Goal: Task Accomplishment & Management: Complete application form

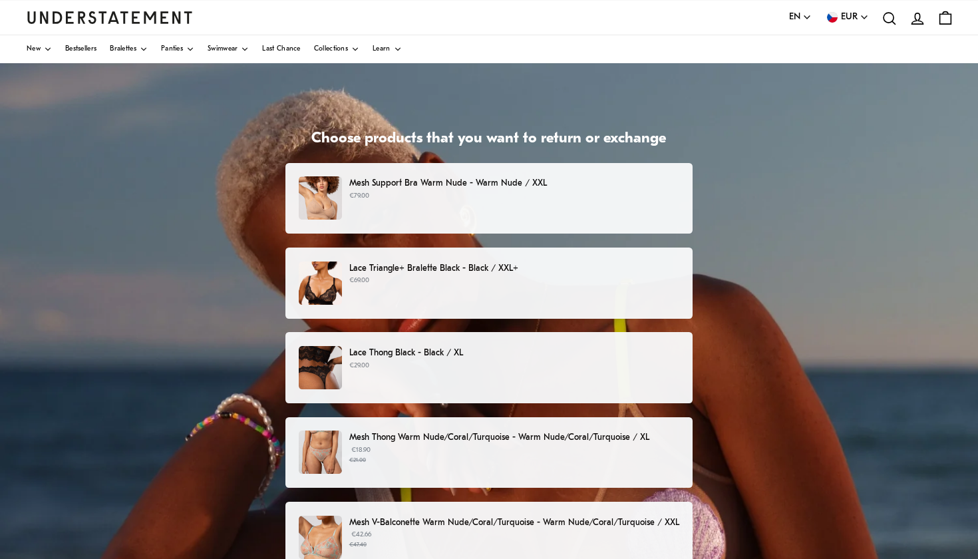
click at [560, 191] on p "€79.00" at bounding box center [514, 196] width 330 height 11
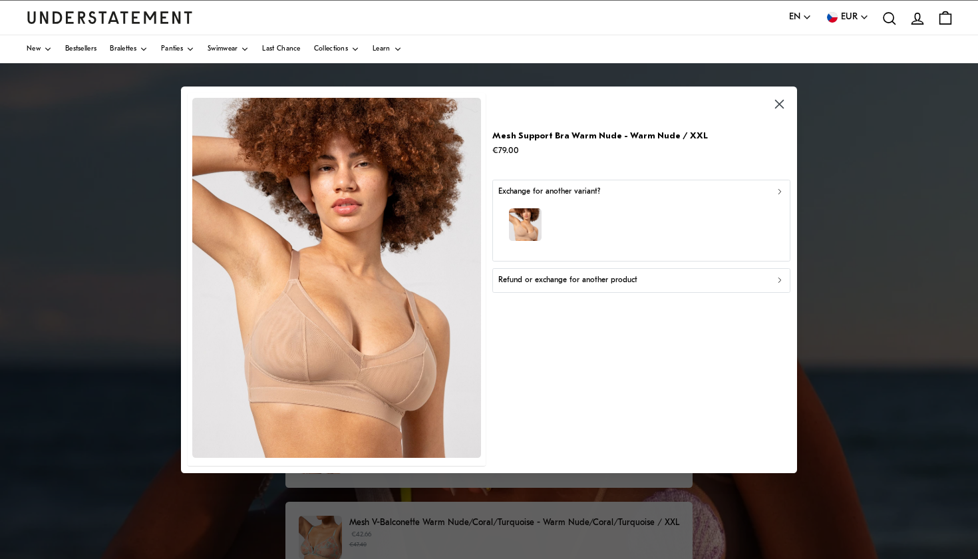
click at [551, 276] on p "Refund or exchange for another product" at bounding box center [567, 280] width 139 height 13
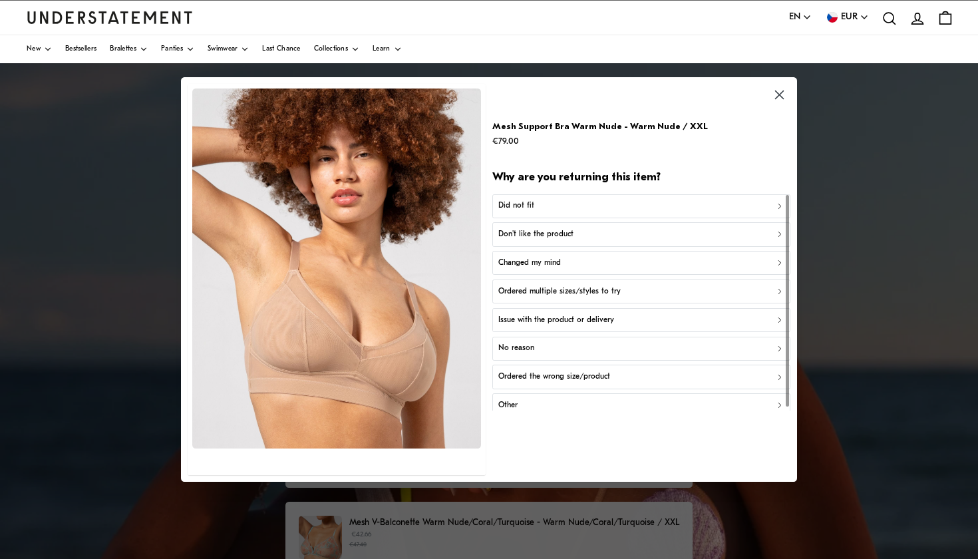
click at [572, 210] on div "Did not fit" at bounding box center [641, 206] width 286 height 13
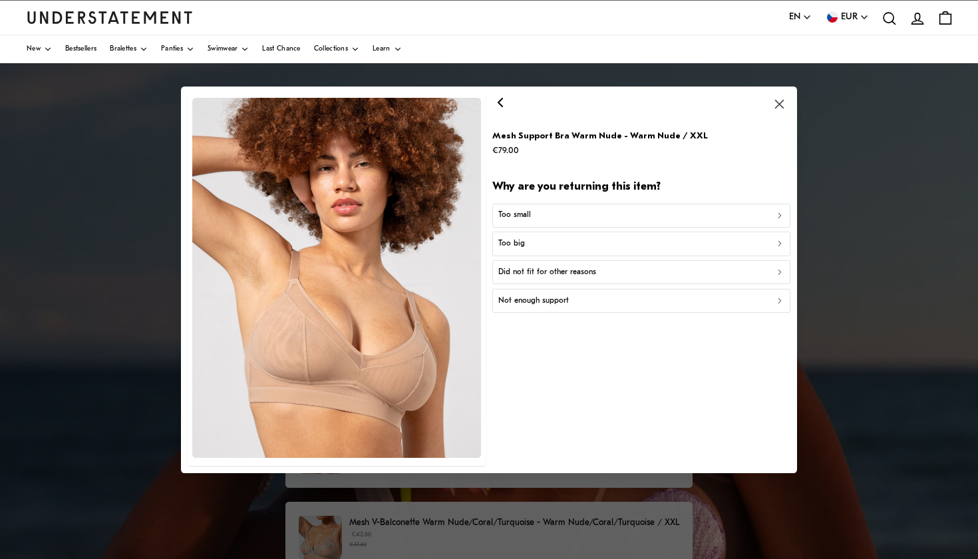
click at [502, 110] on icon "button" at bounding box center [500, 102] width 16 height 16
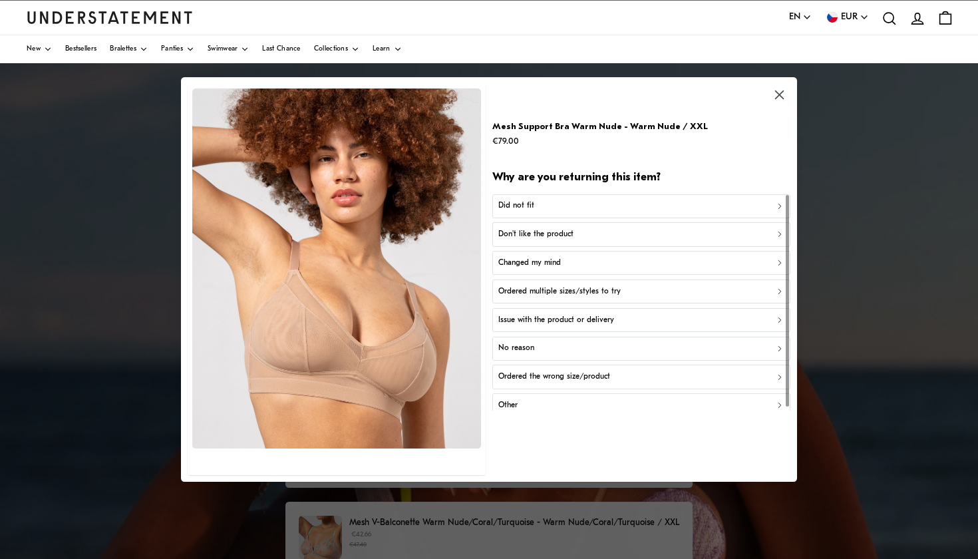
click at [612, 200] on div "Did not fit" at bounding box center [641, 206] width 286 height 13
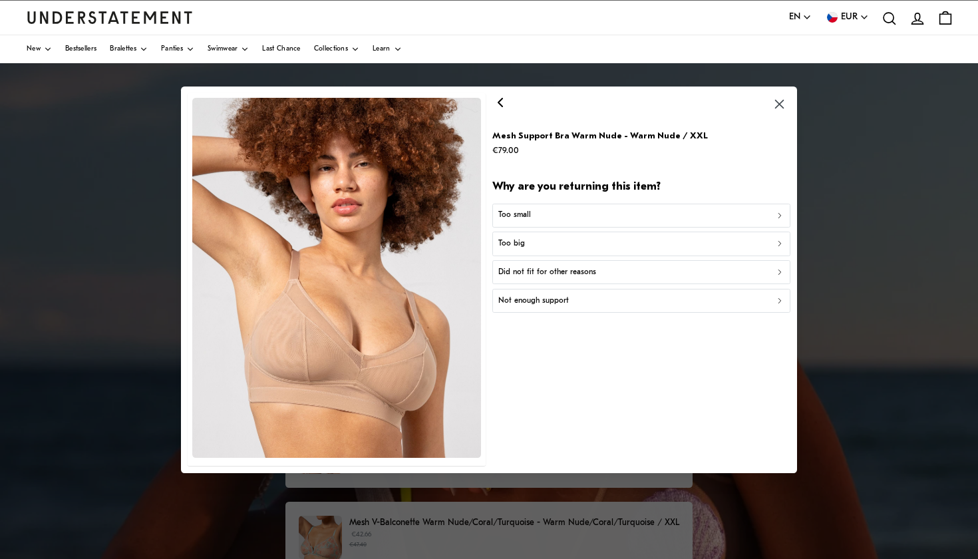
click at [580, 268] on p "Did not fit for other reasons" at bounding box center [547, 272] width 98 height 13
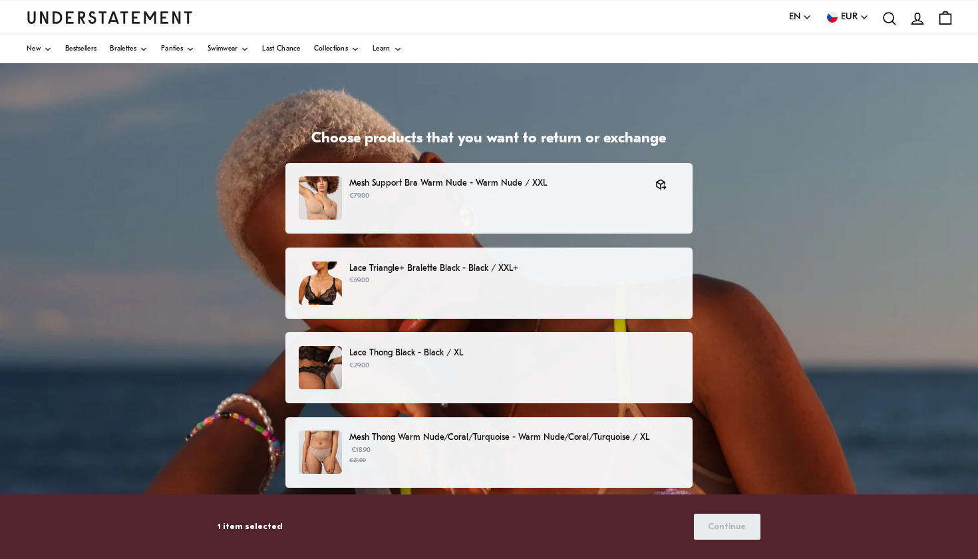
click at [580, 268] on p "Lace Triangle+ Bralette Black - Black / XXL+" at bounding box center [514, 269] width 330 height 14
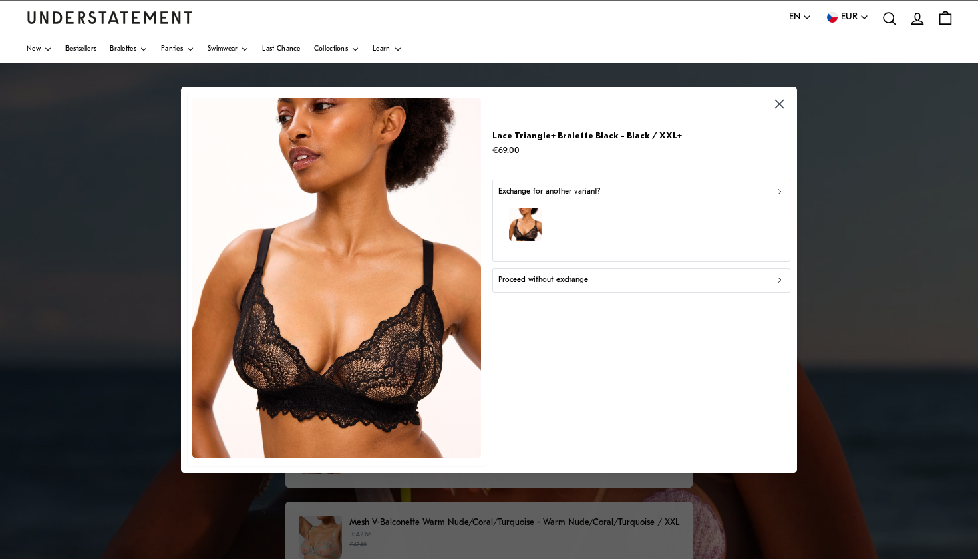
click at [581, 276] on p "Proceed without exchange" at bounding box center [543, 280] width 90 height 13
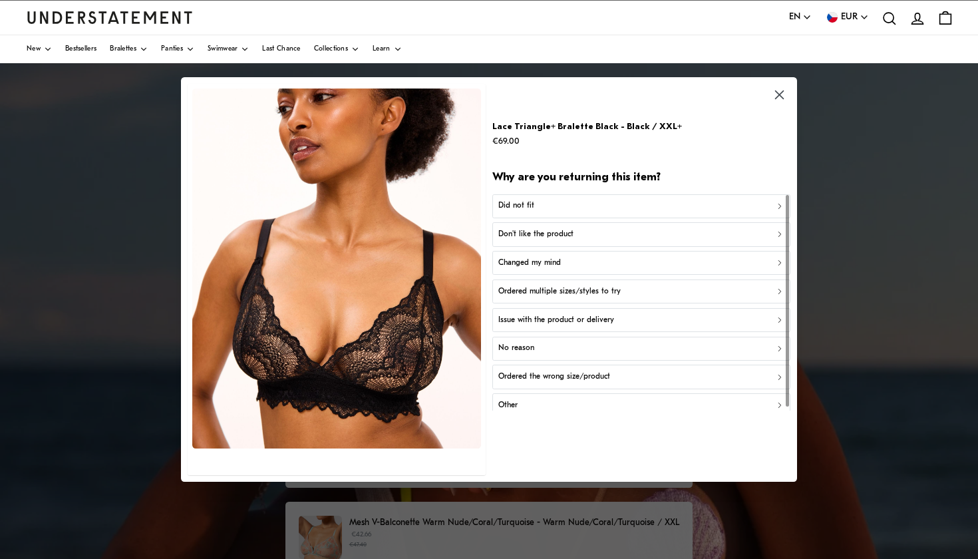
click at [613, 212] on button "Did not fit" at bounding box center [640, 206] width 297 height 24
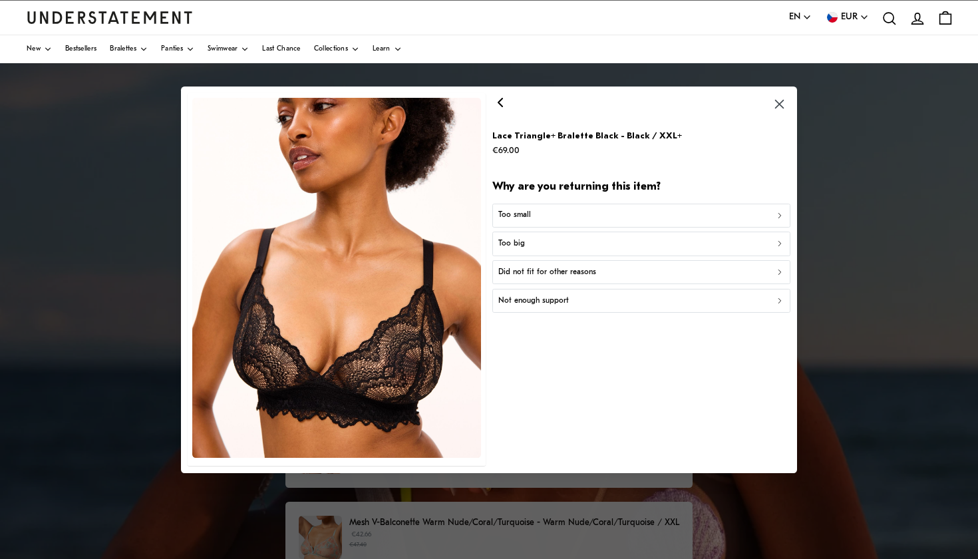
click at [583, 270] on p "Did not fit for other reasons" at bounding box center [547, 272] width 98 height 13
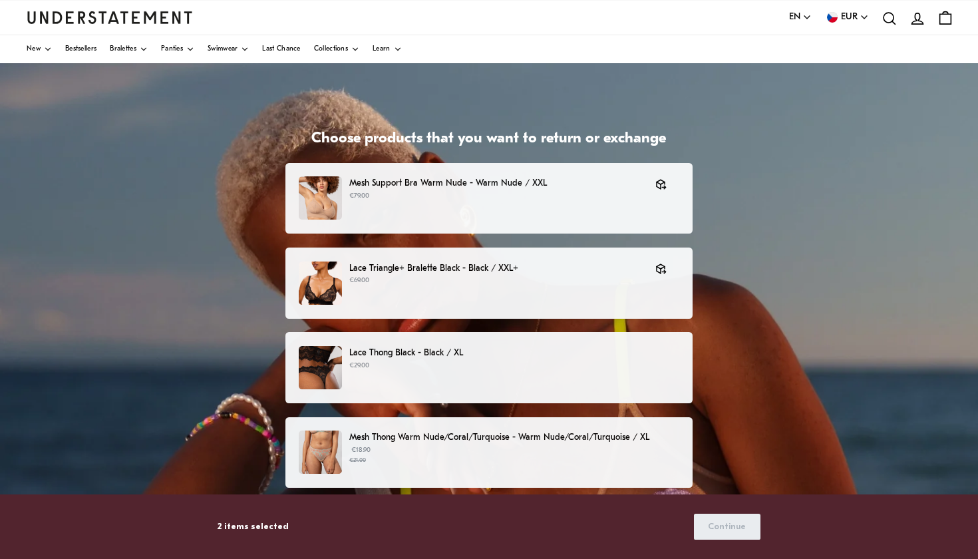
click at [542, 340] on div "Lace Thong Black - Black / XL €29.00" at bounding box center [489, 367] width 408 height 71
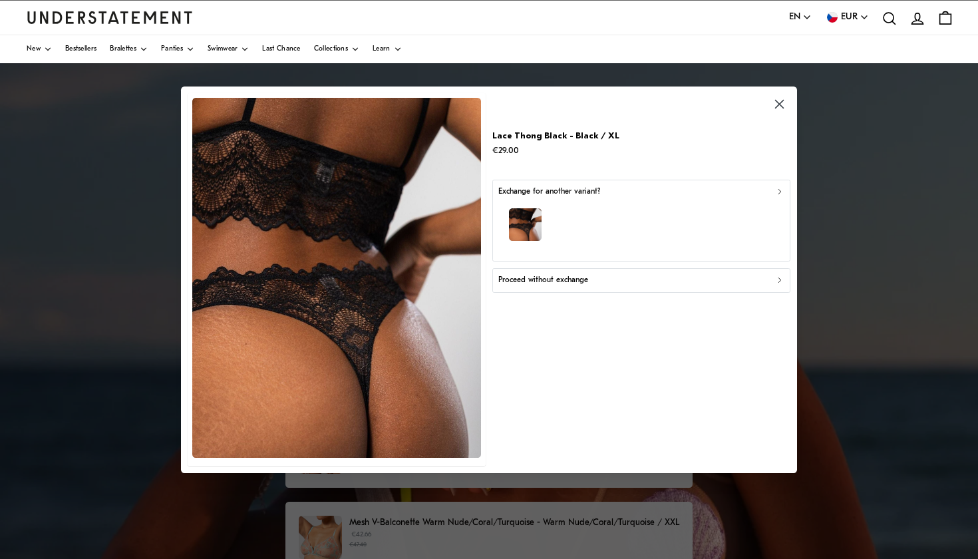
click at [594, 219] on div "button" at bounding box center [641, 227] width 286 height 58
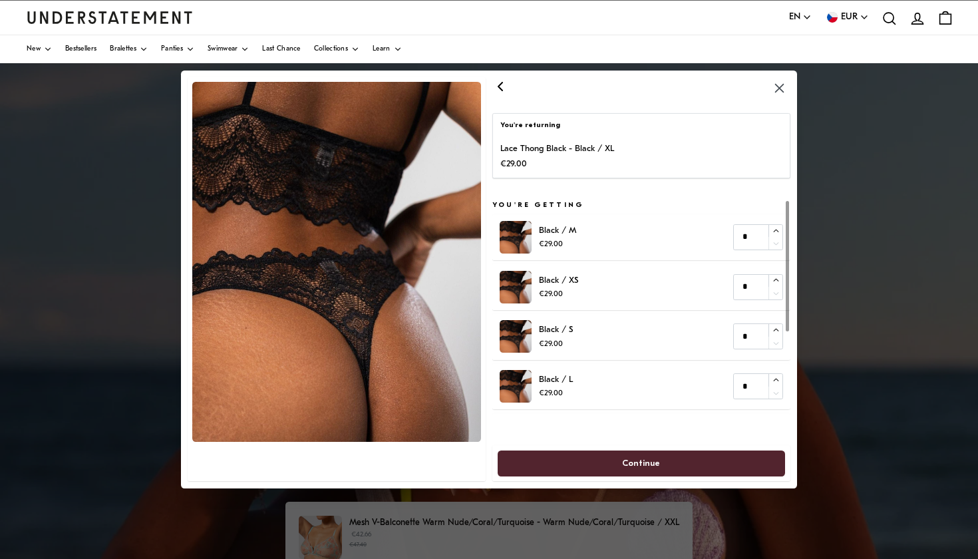
click at [501, 85] on icon "button" at bounding box center [500, 87] width 4 height 8
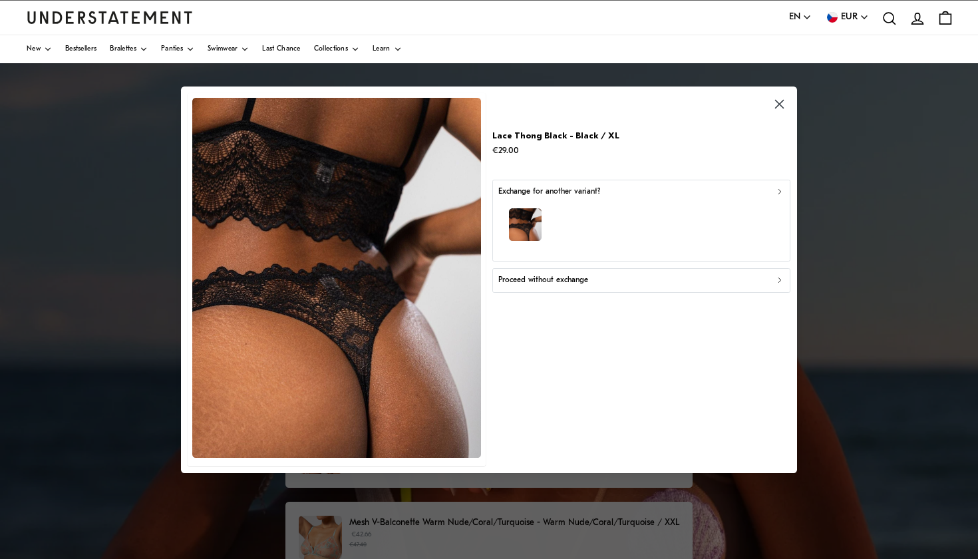
click at [546, 285] on p "Proceed without exchange" at bounding box center [543, 280] width 90 height 13
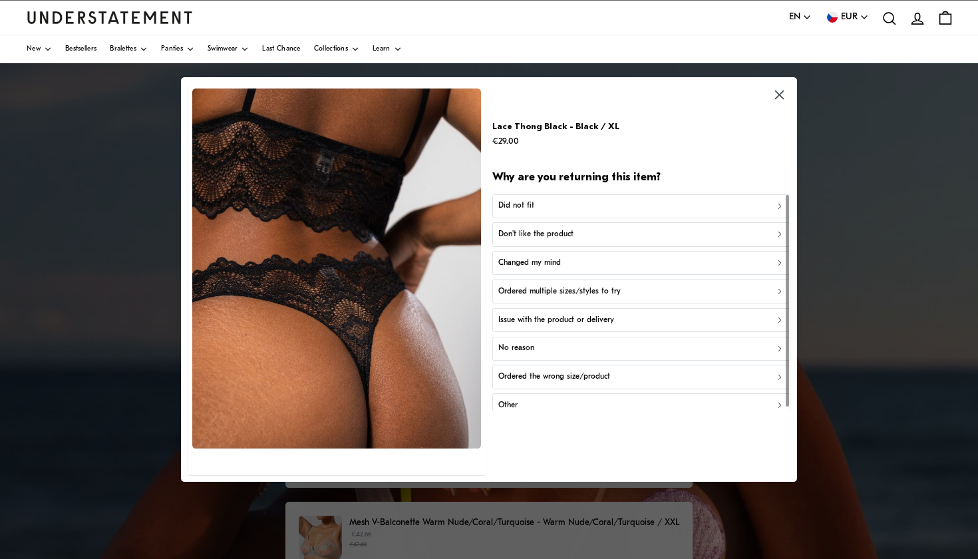
click at [556, 210] on div "Did not fit" at bounding box center [641, 206] width 286 height 13
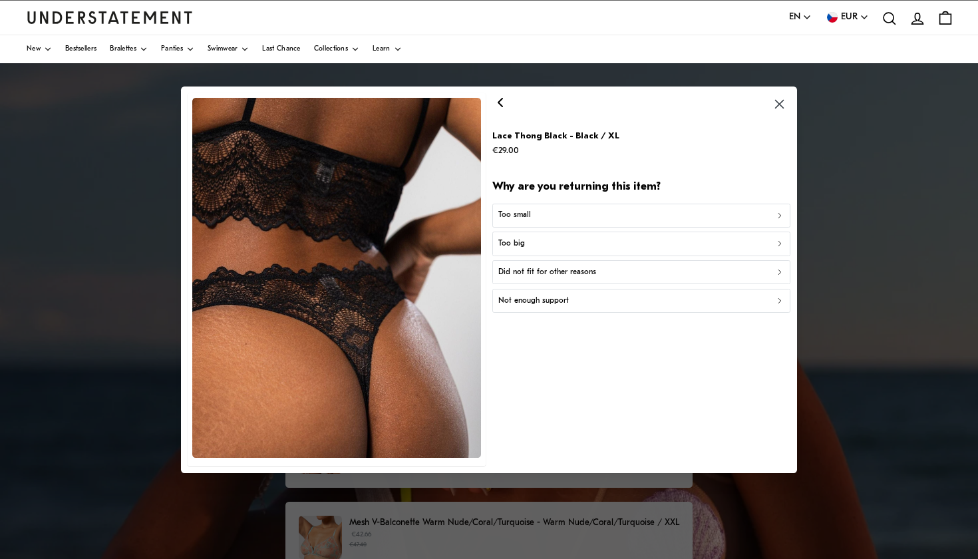
click at [538, 271] on p "Did not fit for other reasons" at bounding box center [547, 272] width 98 height 13
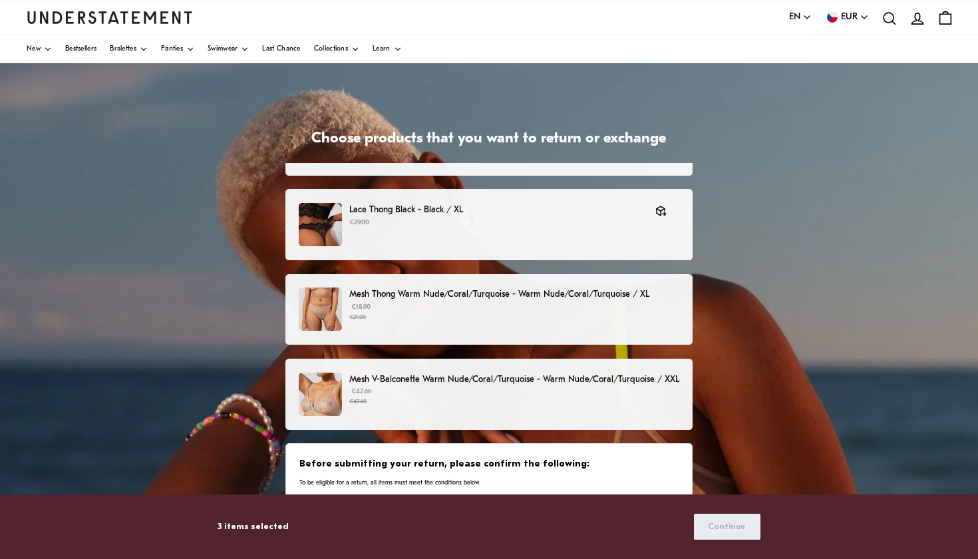
scroll to position [148, 0]
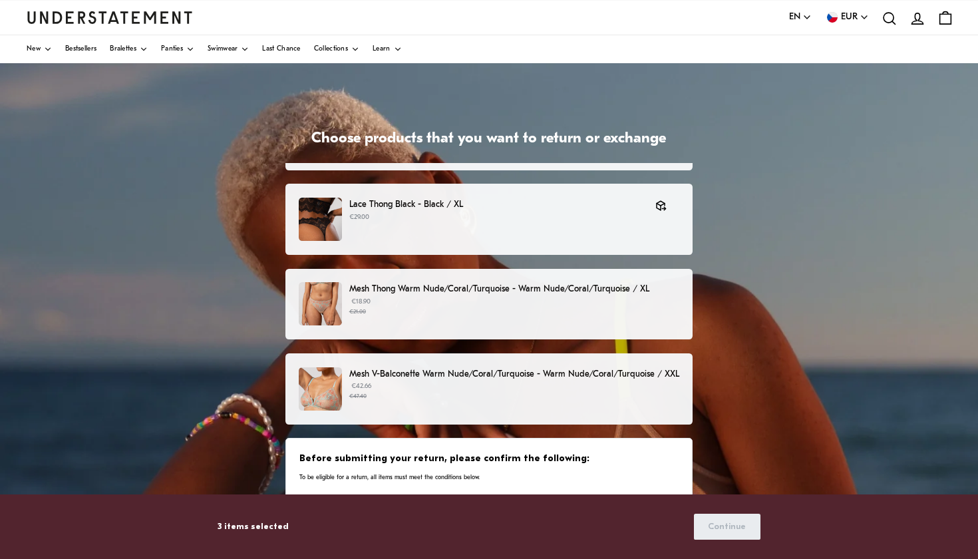
click at [520, 295] on p "Mesh Thong Warm Nude/Coral/Turquoise - Warm Nude/Coral/Turquoise / XL" at bounding box center [514, 289] width 330 height 14
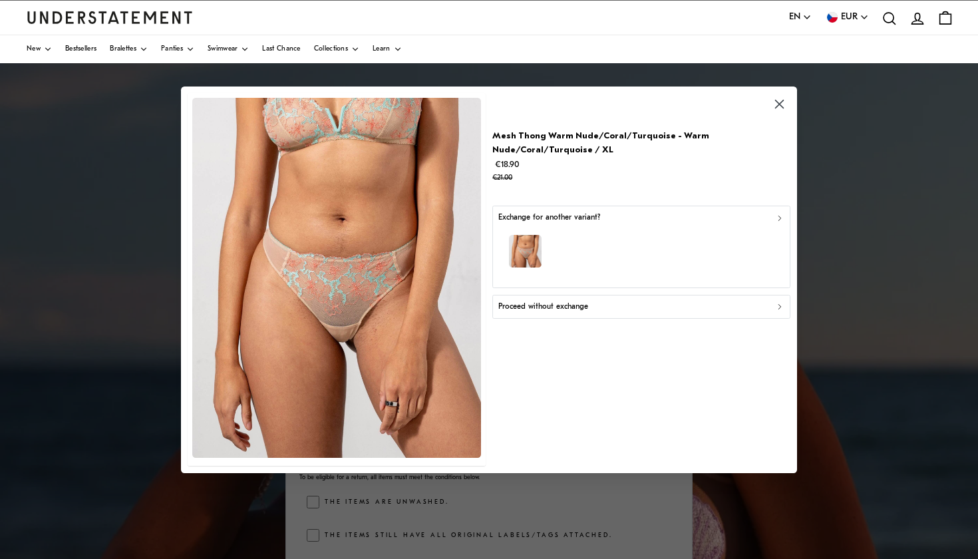
click at [554, 306] on p "Proceed without exchange" at bounding box center [543, 306] width 90 height 13
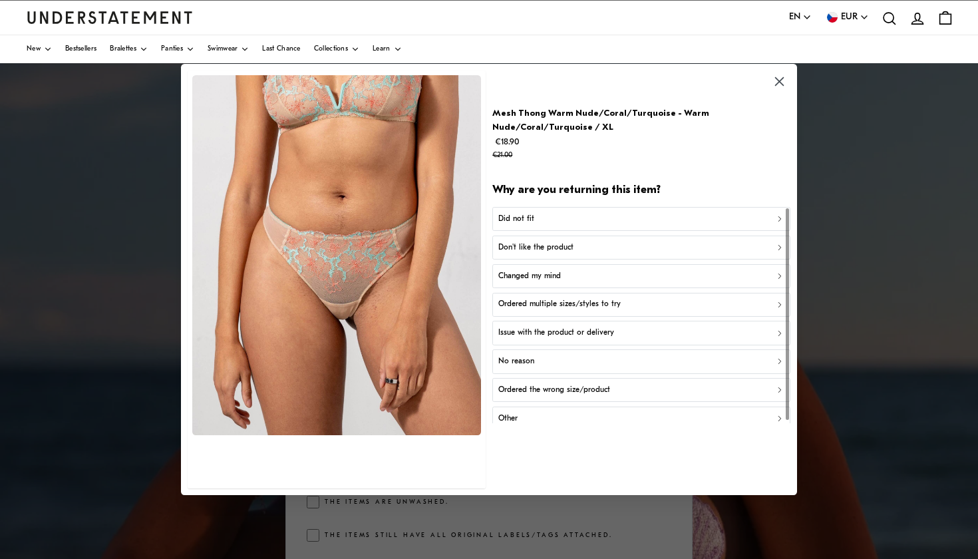
click at [570, 242] on p "Don't like the product" at bounding box center [535, 248] width 75 height 13
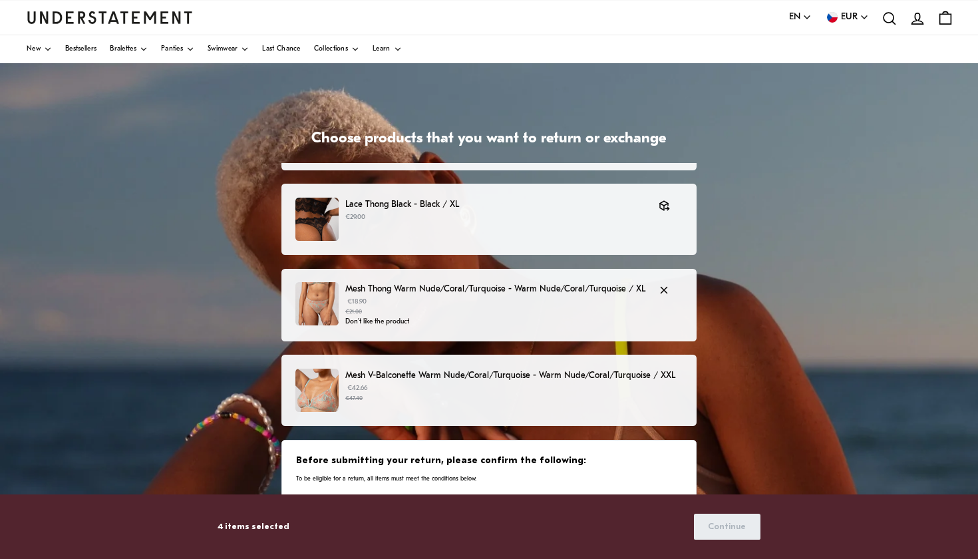
click at [564, 297] on p "€18.90 €21.00" at bounding box center [495, 307] width 300 height 20
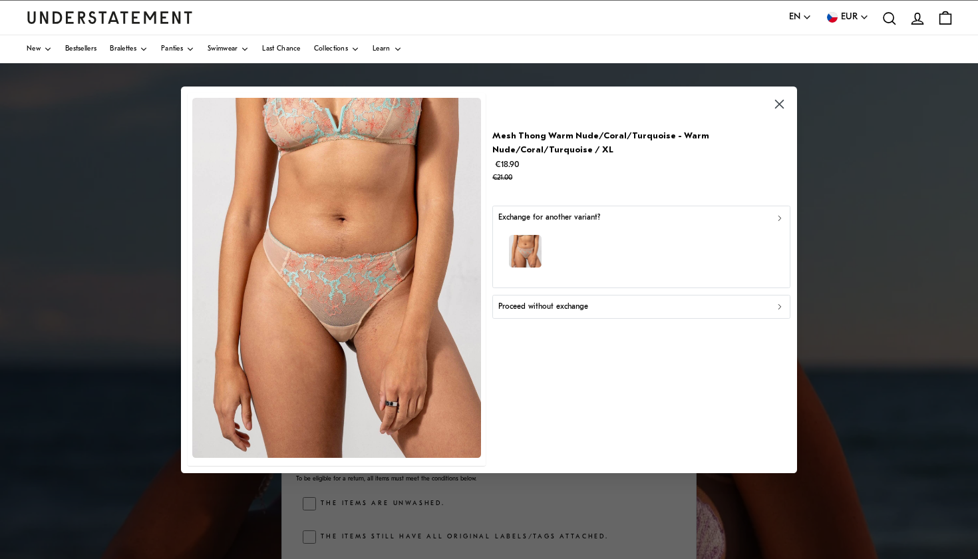
click at [582, 246] on div "button" at bounding box center [641, 253] width 286 height 58
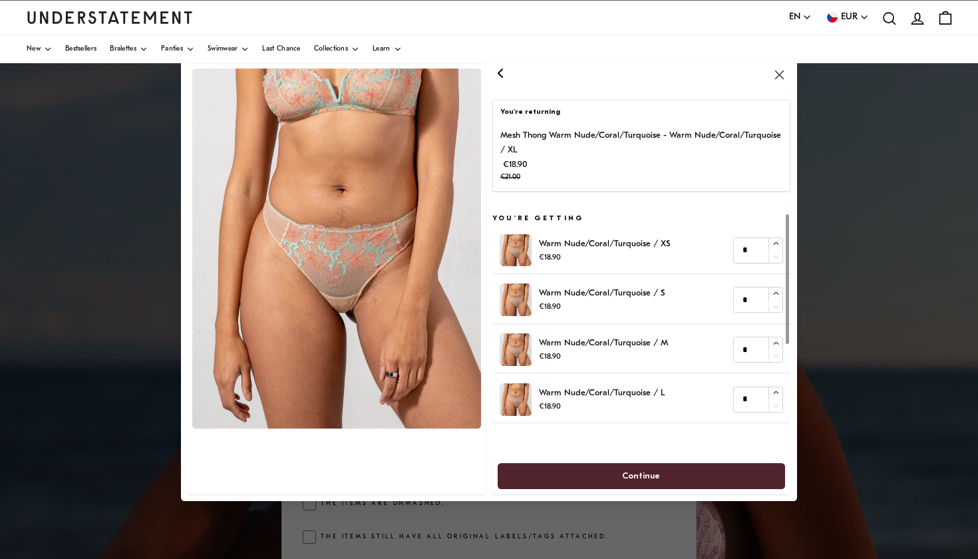
click at [500, 73] on icon "button" at bounding box center [500, 73] width 4 height 8
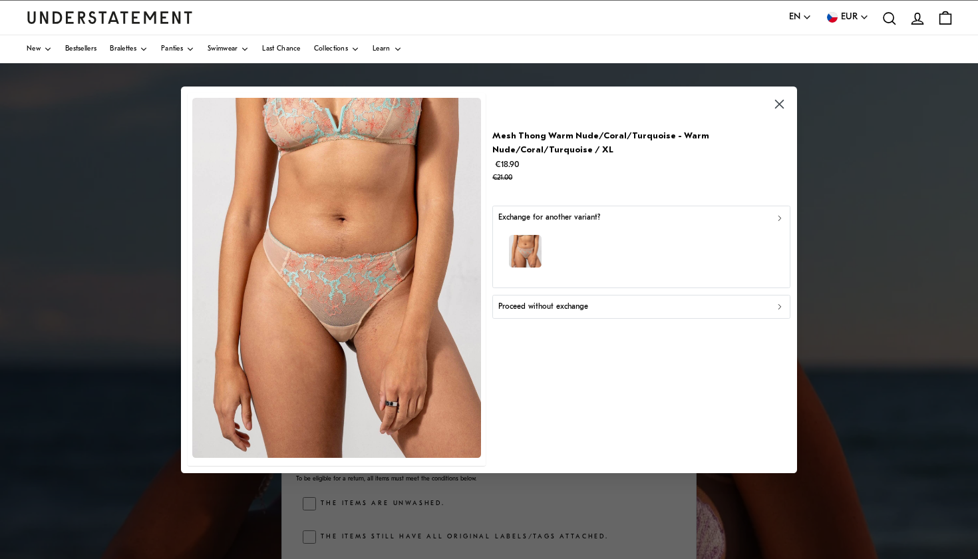
click at [534, 303] on p "Proceed without exchange" at bounding box center [543, 306] width 90 height 13
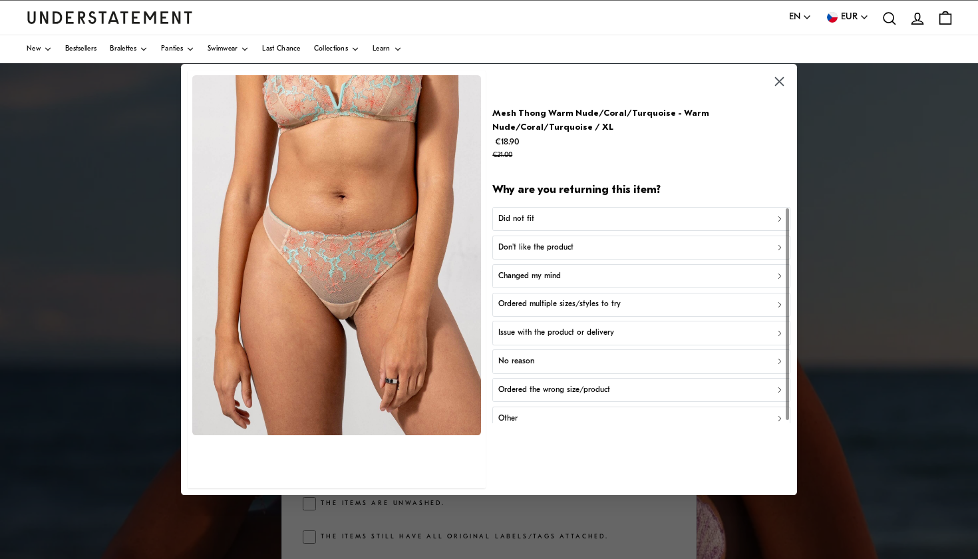
click at [562, 212] on button "Did not fit" at bounding box center [640, 219] width 297 height 24
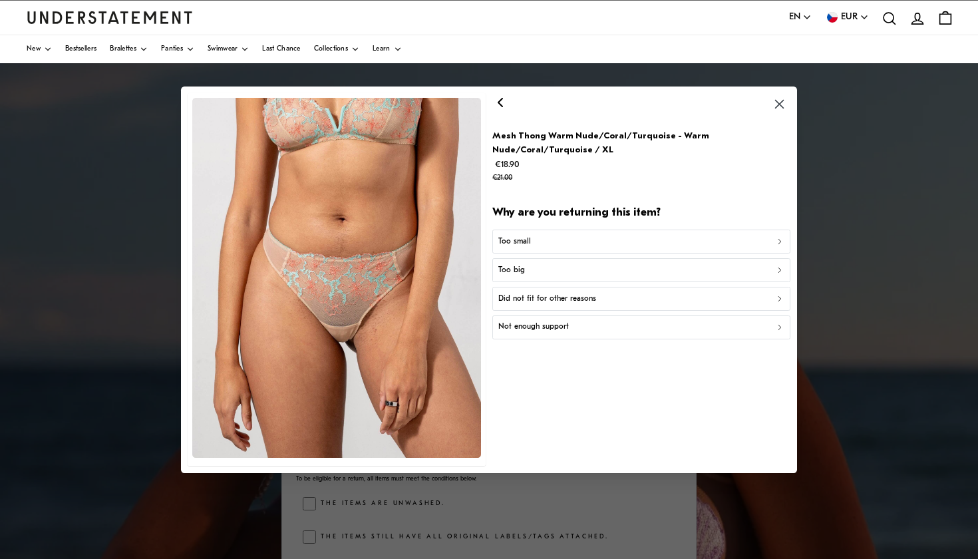
click at [532, 292] on p "Did not fit for other reasons" at bounding box center [547, 298] width 98 height 13
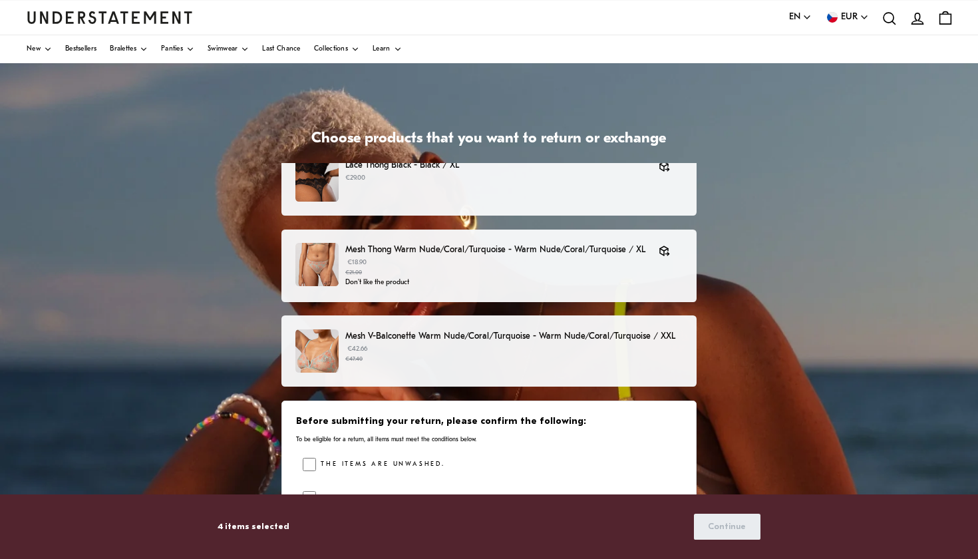
scroll to position [194, 0]
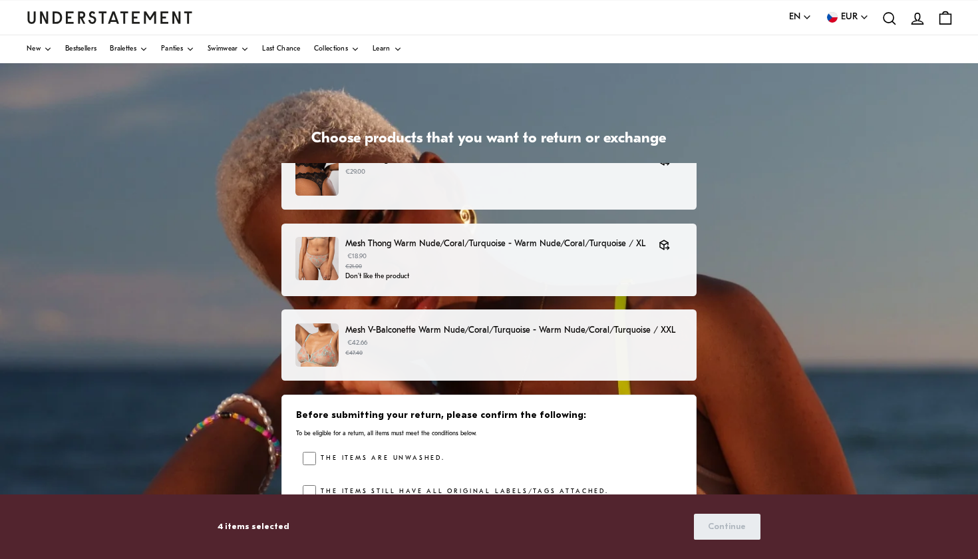
click at [511, 327] on p "Mesh V-Balconette Warm Nude/Coral/Turquoise - Warm Nude/Coral/Turquoise / XXL" at bounding box center [513, 330] width 337 height 14
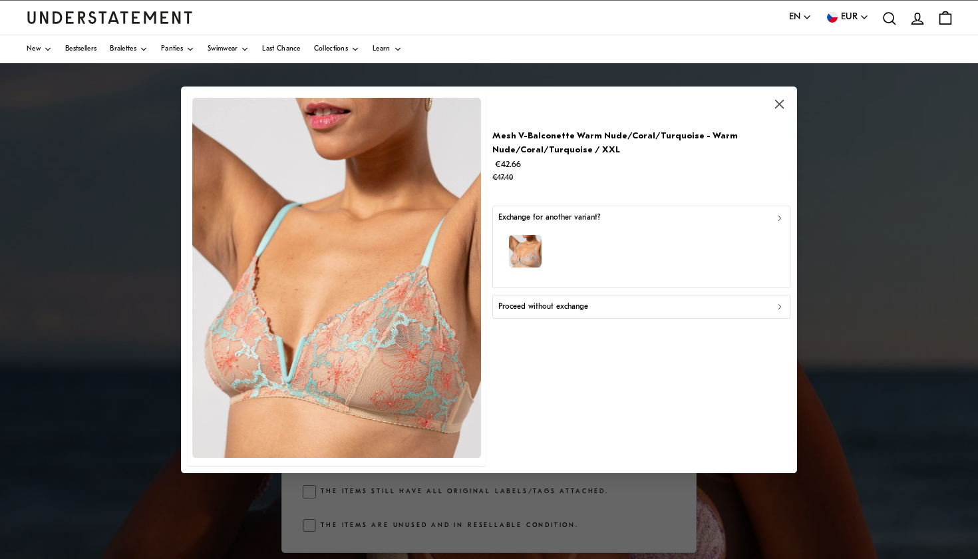
click at [533, 305] on p "Proceed without exchange" at bounding box center [543, 306] width 90 height 13
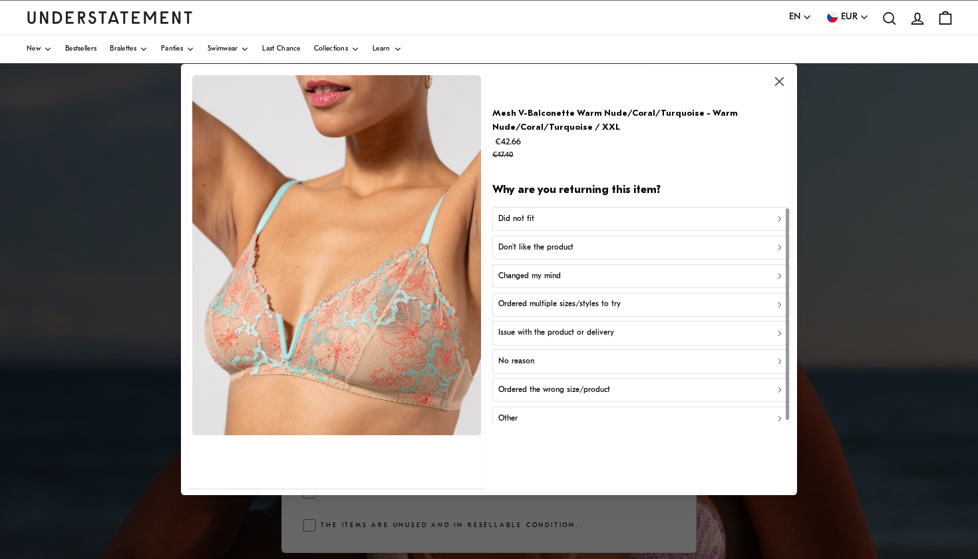
click at [566, 220] on div "Did not fit" at bounding box center [641, 219] width 286 height 13
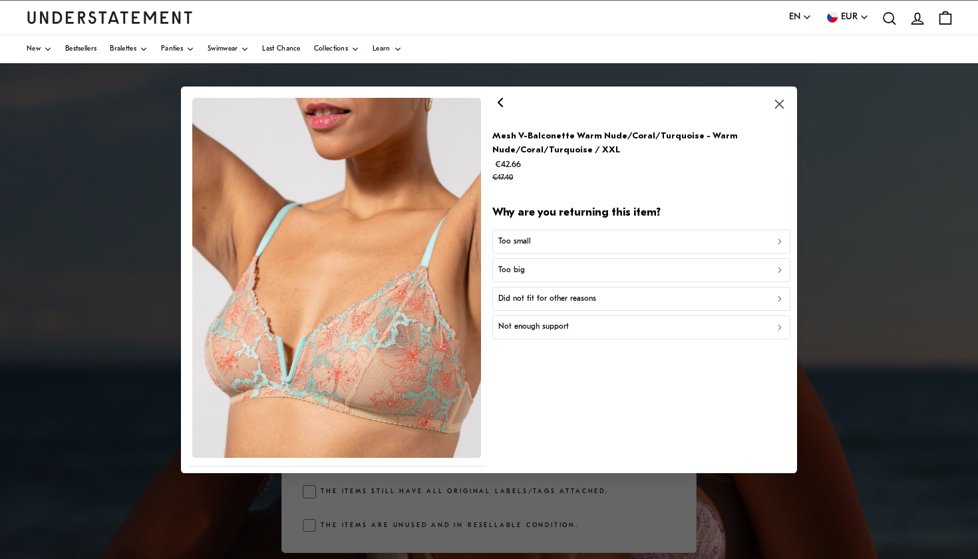
click at [538, 295] on p "Did not fit for other reasons" at bounding box center [547, 298] width 98 height 13
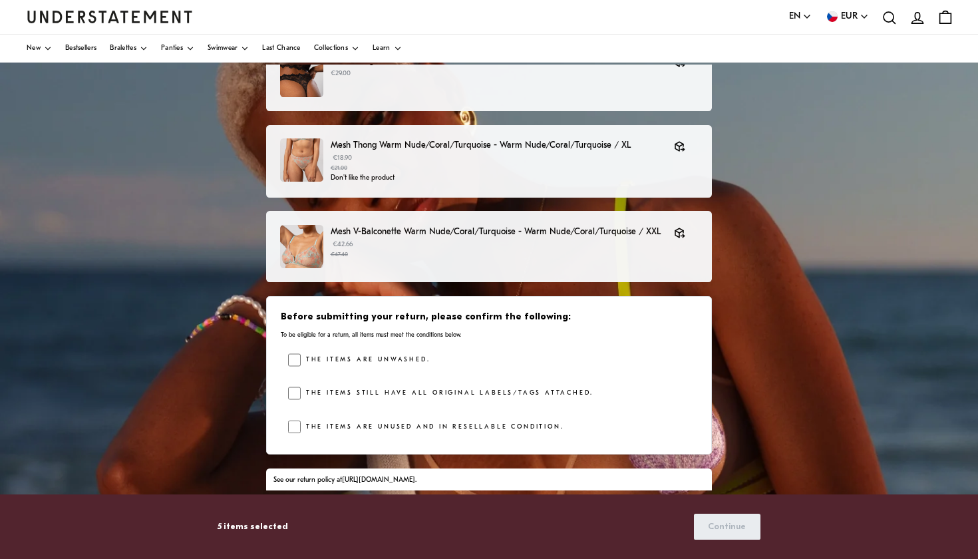
scroll to position [104, 0]
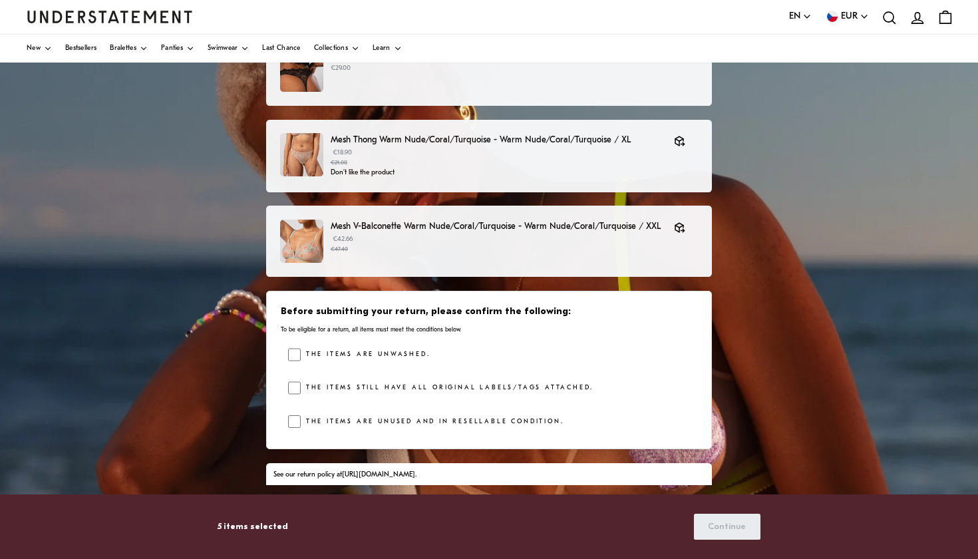
click at [376, 353] on label "The items are unwashed." at bounding box center [365, 354] width 129 height 13
click at [361, 386] on label "The items still have all original labels/tags attached." at bounding box center [447, 387] width 293 height 13
click at [347, 421] on label "The items are unused and in resellable condition." at bounding box center [432, 421] width 263 height 13
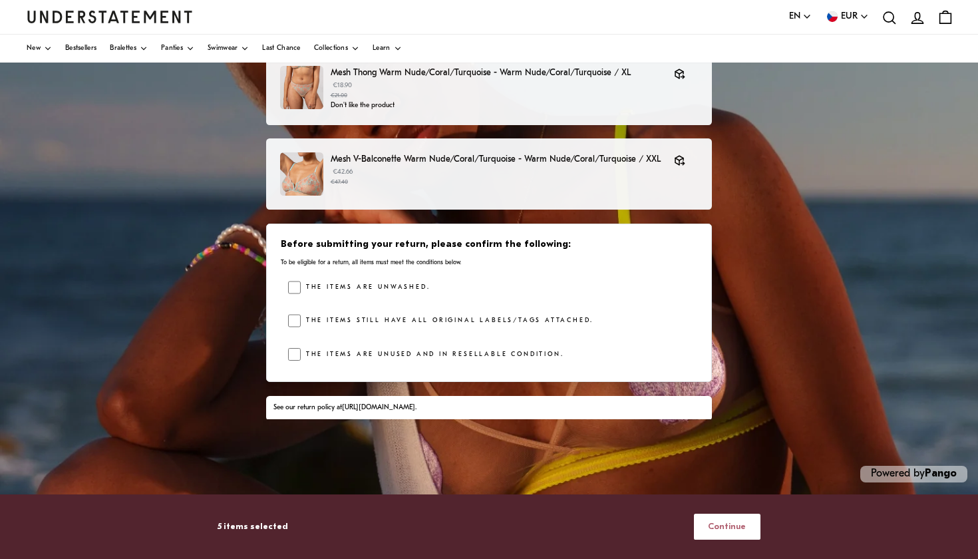
scroll to position [194, 0]
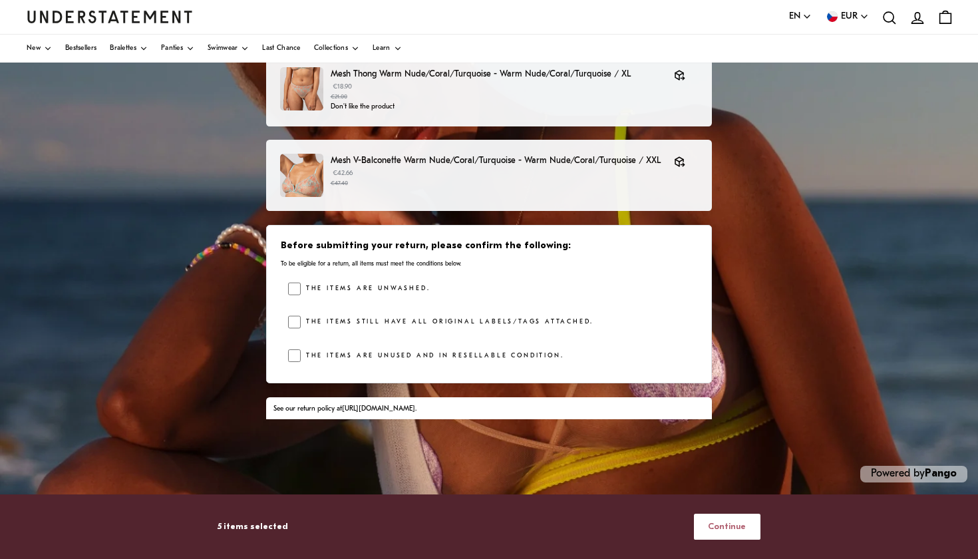
click at [721, 517] on span "Continue" at bounding box center [727, 526] width 38 height 25
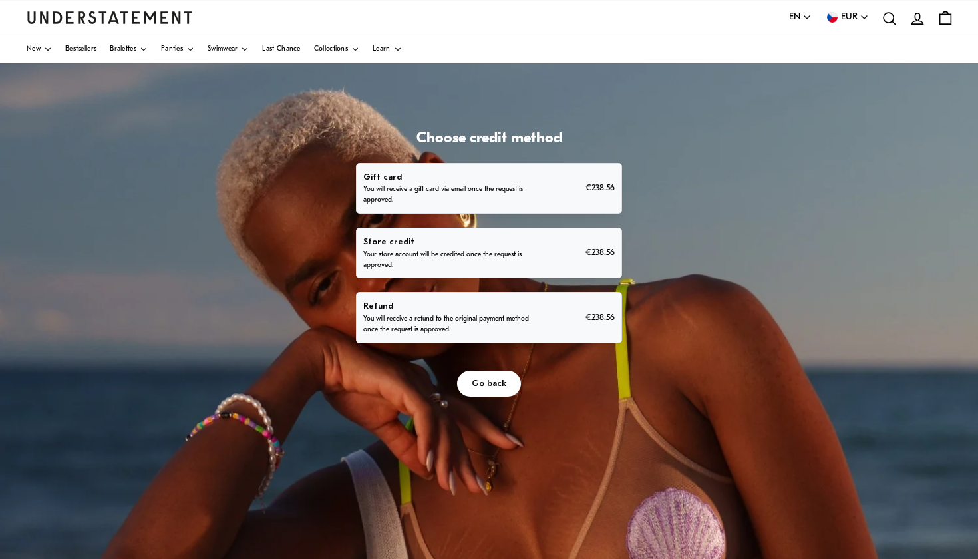
click at [563, 305] on div "Refund You will receive a refund to the original payment method once the reques…" at bounding box center [488, 317] width 251 height 36
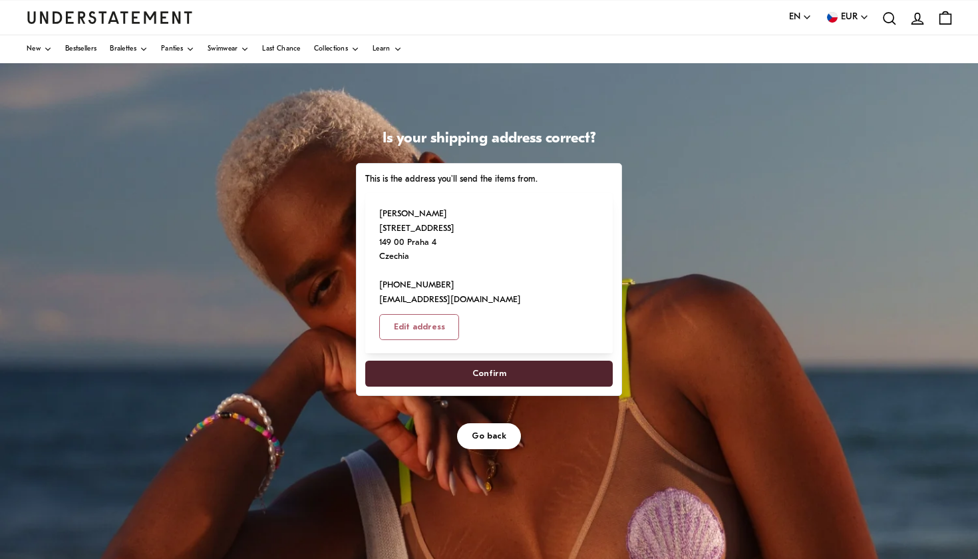
click at [543, 361] on span "Confirm" at bounding box center [489, 373] width 218 height 25
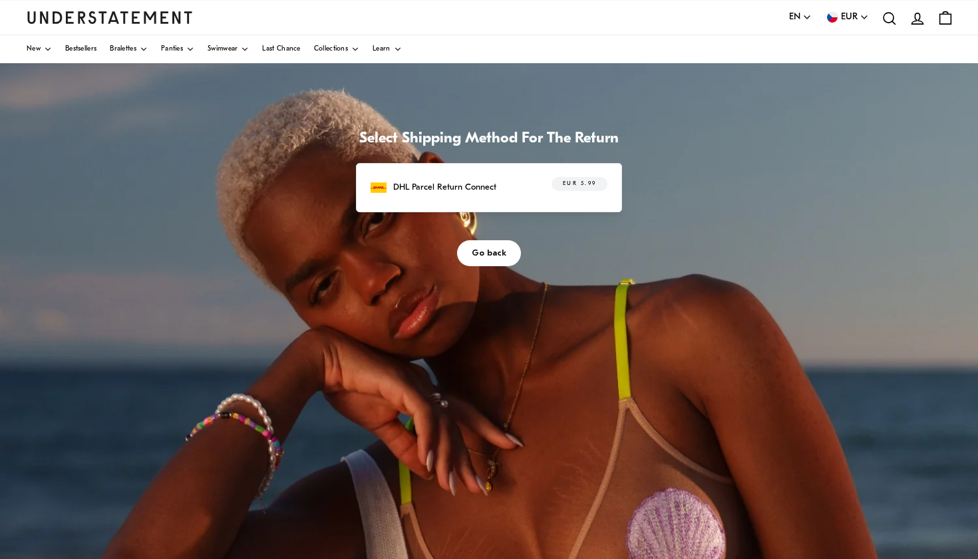
click at [576, 202] on div "DHL Parcel Return Connect EUR 5.99" at bounding box center [489, 187] width 266 height 49
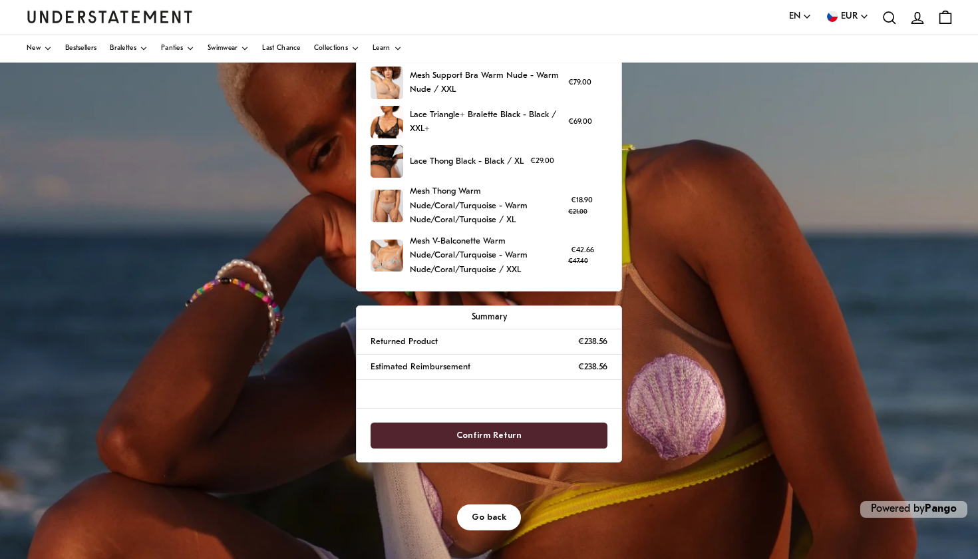
scroll to position [142, 0]
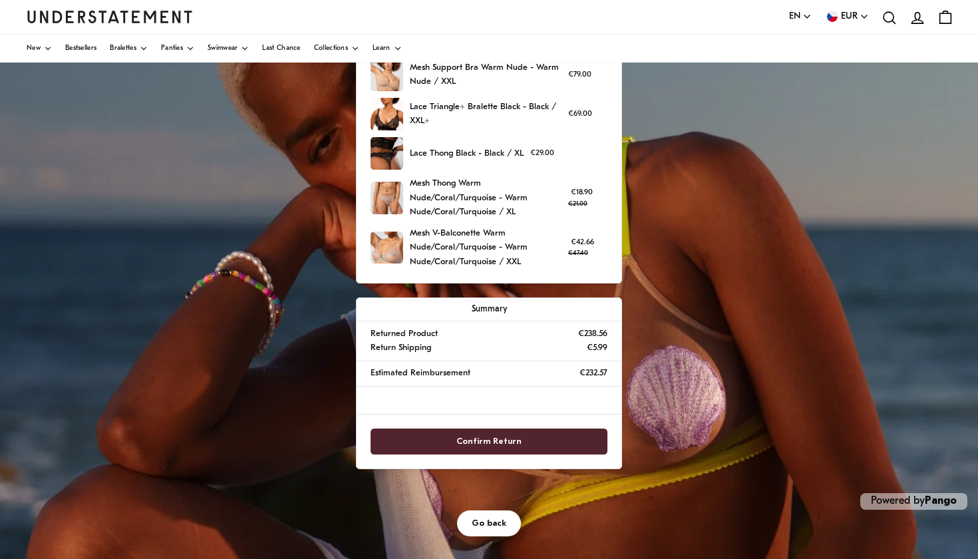
click at [500, 435] on span "Confirm Return" at bounding box center [489, 441] width 65 height 25
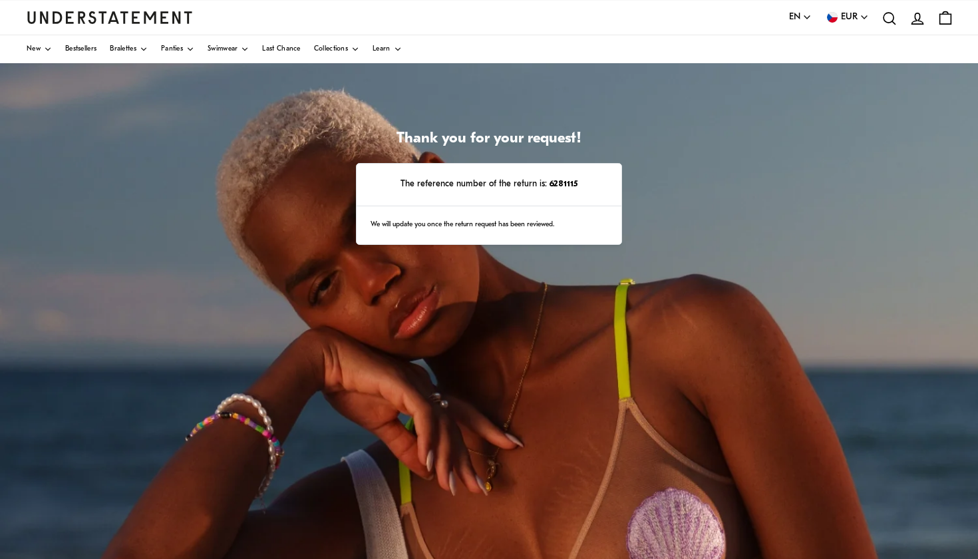
click at [631, 199] on div "Thank you for your request! The reference number of the return is: 6281115 We w…" at bounding box center [489, 395] width 978 height 665
